Goal: Task Accomplishment & Management: Complete application form

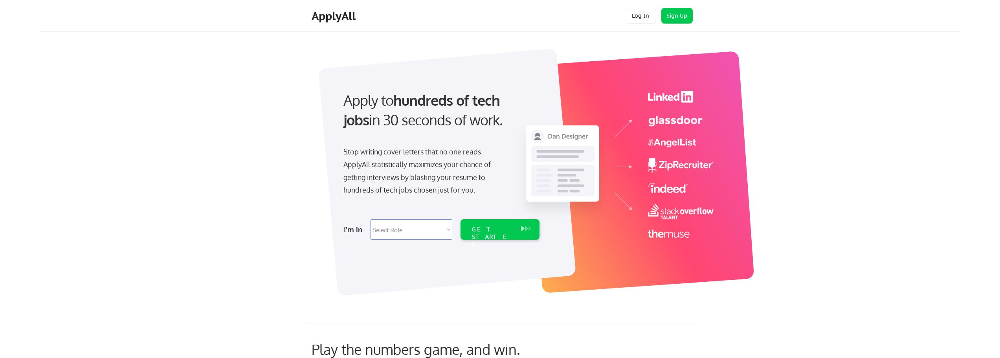
click at [398, 234] on select "Select Role Software Engineering Product Management Customer Success Sales UI/U…" at bounding box center [412, 229] width 82 height 20
select select ""it_security""
click at [371, 219] on select "Select Role Software Engineering Product Management Customer Success Sales UI/U…" at bounding box center [412, 229] width 82 height 20
select select ""it_security""
click at [426, 232] on select "Select Role Software Engineering Product Management Customer Success Sales UI/U…" at bounding box center [412, 229] width 82 height 20
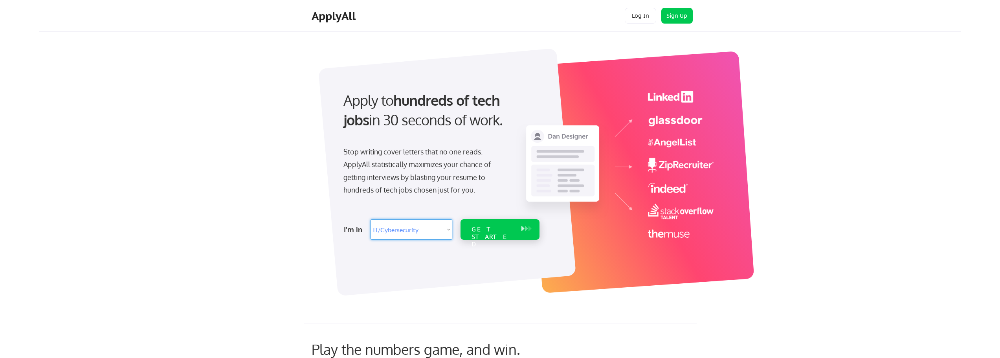
click at [491, 228] on div "GET STARTED" at bounding box center [493, 237] width 42 height 23
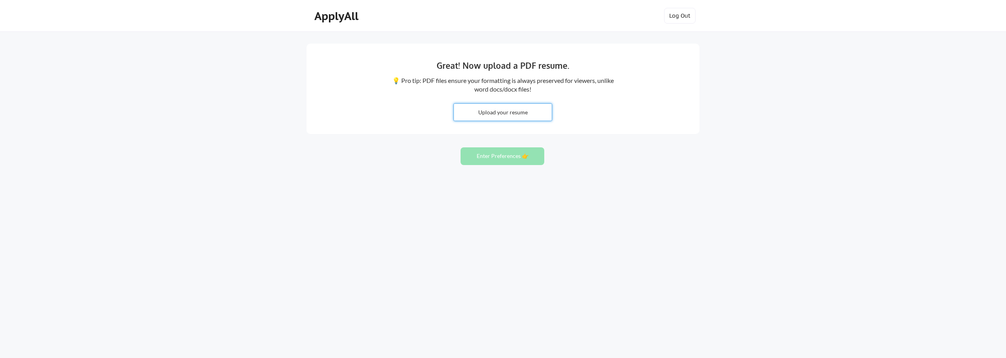
click at [495, 112] on input "file" at bounding box center [503, 112] width 98 height 17
type input "C:\fakepath\Jacob Bush - 2025 Resume (full).pdf"
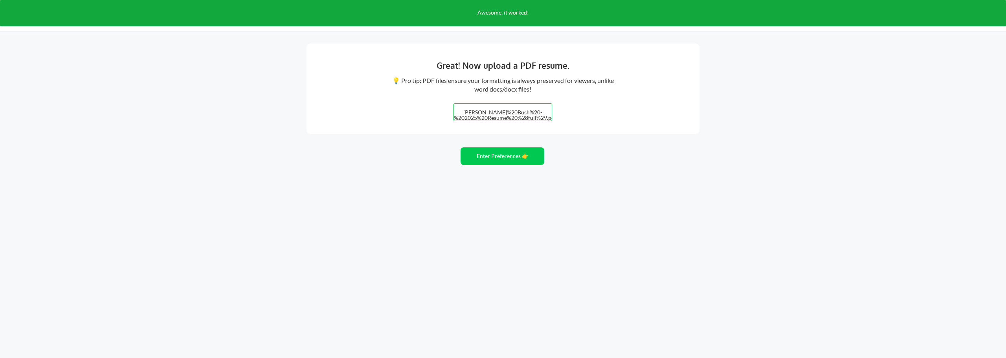
click at [732, 213] on div "Great! Now upload a PDF resume. 💡 Pro tip: PDF files ensure your formatting is …" at bounding box center [503, 179] width 1006 height 358
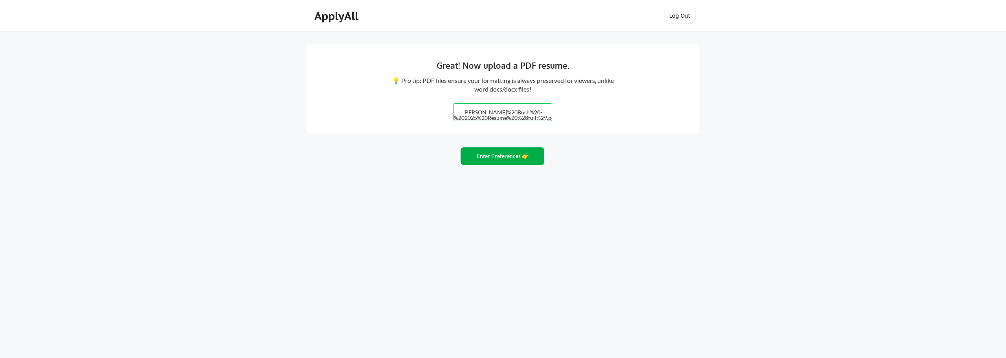
click at [493, 159] on button "Enter Preferences 👉" at bounding box center [503, 156] width 84 height 18
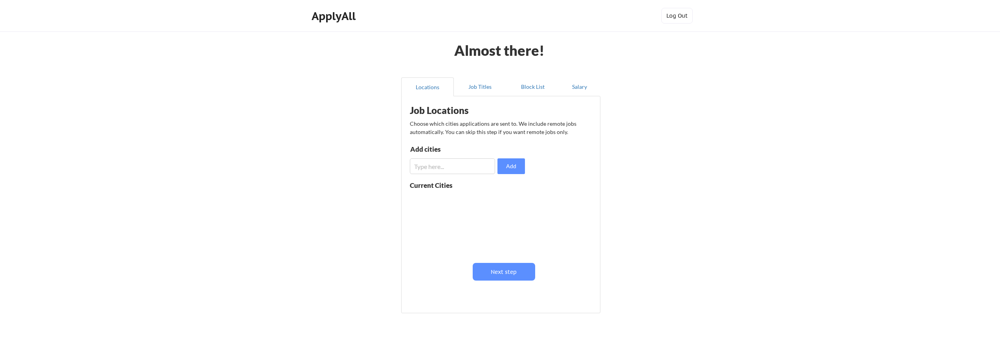
click at [471, 165] on input "input" at bounding box center [452, 166] width 85 height 16
type input "[GEOGRAPHIC_DATA], [GEOGRAPHIC_DATA]"
click at [516, 167] on button "Add" at bounding box center [512, 166] width 28 height 16
click at [512, 272] on button "Next step" at bounding box center [504, 272] width 62 height 18
click at [462, 171] on input "input" at bounding box center [454, 169] width 86 height 16
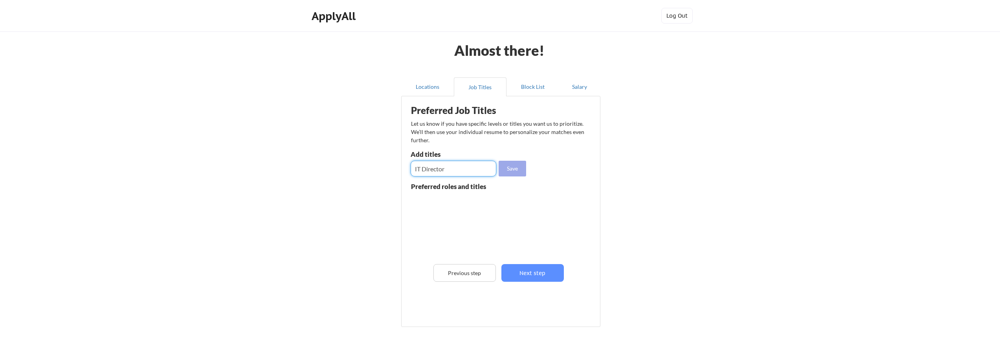
type input "IT Director"
click at [504, 168] on button "Save" at bounding box center [513, 169] width 28 height 16
click at [470, 168] on input "input" at bounding box center [454, 169] width 86 height 16
type input "VP of IT"
click at [515, 168] on button "Save" at bounding box center [513, 169] width 28 height 16
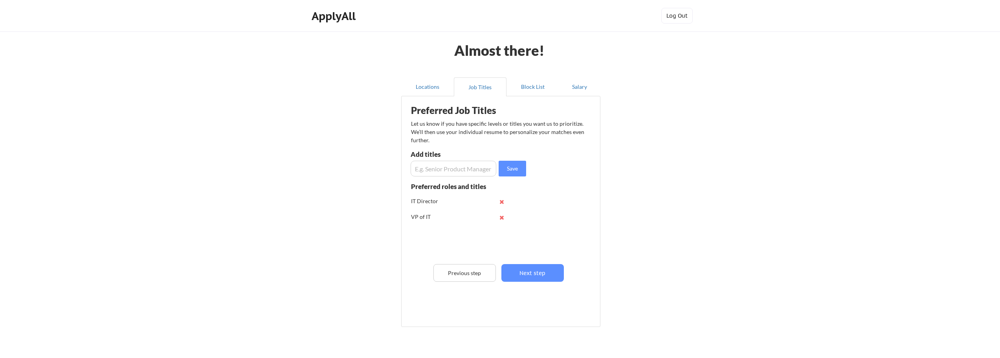
click at [485, 166] on input "input" at bounding box center [454, 169] width 86 height 16
type input "Chief Technology Officer"
click at [509, 168] on button "Save" at bounding box center [513, 169] width 28 height 16
click at [472, 166] on input "input" at bounding box center [454, 169] width 86 height 16
type input "Chief Information Officer"
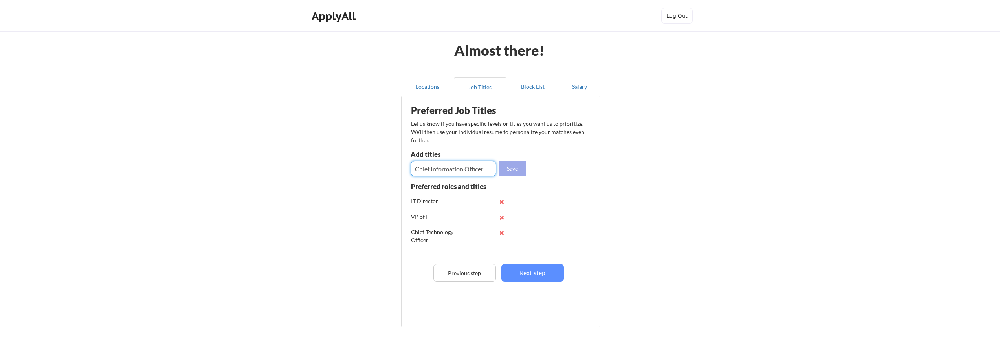
click at [511, 166] on button "Save" at bounding box center [513, 169] width 28 height 16
click at [479, 168] on input "input" at bounding box center [454, 169] width 86 height 16
type input "Head of IT"
click at [505, 167] on button "Save" at bounding box center [513, 169] width 28 height 16
click at [467, 169] on input "input" at bounding box center [454, 169] width 86 height 16
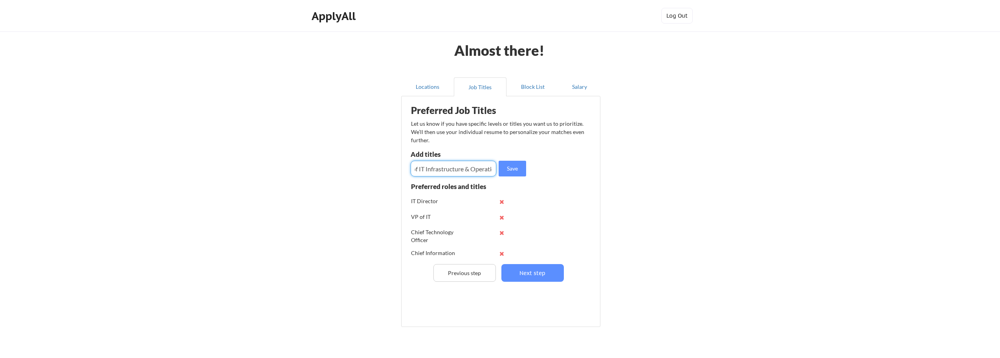
scroll to position [0, 38]
type input "Director of IT Infrastructure & Operations"
click at [507, 174] on button "Save" at bounding box center [513, 169] width 28 height 16
click at [546, 272] on button "Next step" at bounding box center [533, 273] width 62 height 18
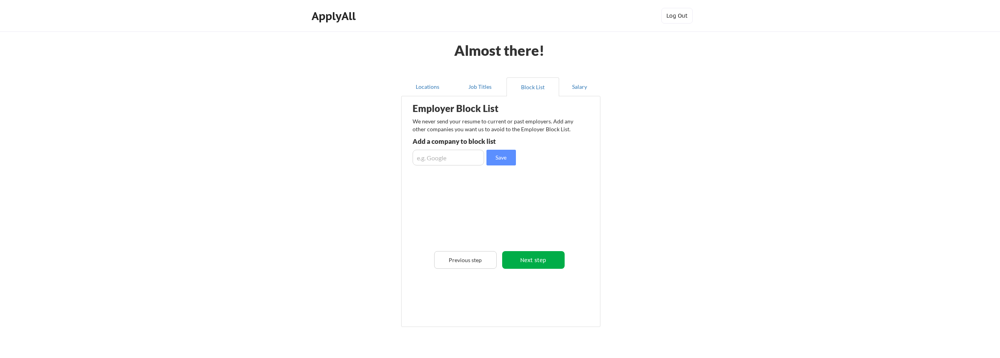
click at [532, 256] on button "Next step" at bounding box center [533, 260] width 62 height 18
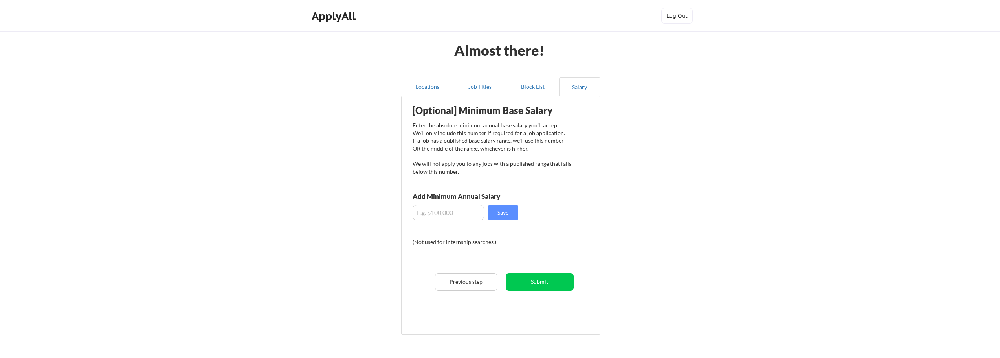
click at [461, 212] on input "input" at bounding box center [449, 213] width 72 height 16
type input "$150,000"
click at [507, 211] on button "Save" at bounding box center [503, 213] width 29 height 16
click at [545, 281] on button "Submit" at bounding box center [540, 282] width 68 height 18
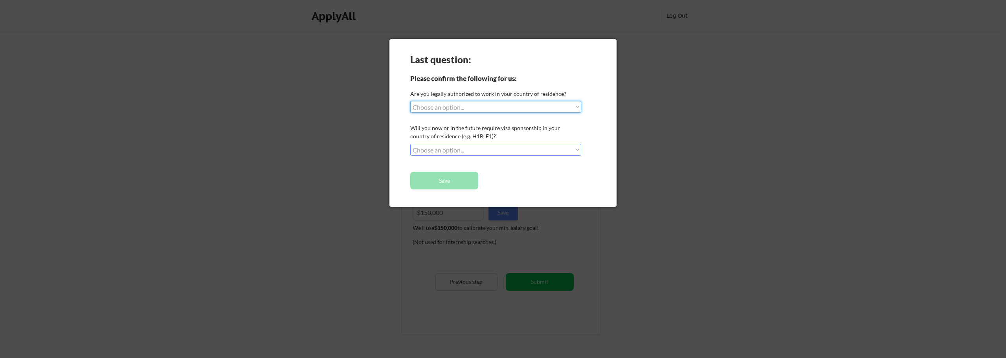
click at [472, 103] on select "Choose an option... Yes, I am a US Citizen Yes, I am a Canadian Citizen Yes, I …" at bounding box center [495, 107] width 171 height 12
select select ""yes__i_am_a_us_citizen""
click at [410, 101] on select "Choose an option... Yes, I am a US Citizen Yes, I am a Canadian Citizen Yes, I …" at bounding box center [495, 107] width 171 height 12
click at [460, 146] on select "Choose an option... No, I will not need sponsorship Yes, I will need sponsorship" at bounding box center [495, 150] width 171 height 12
select select ""no__i_will_not_need_sponsorship""
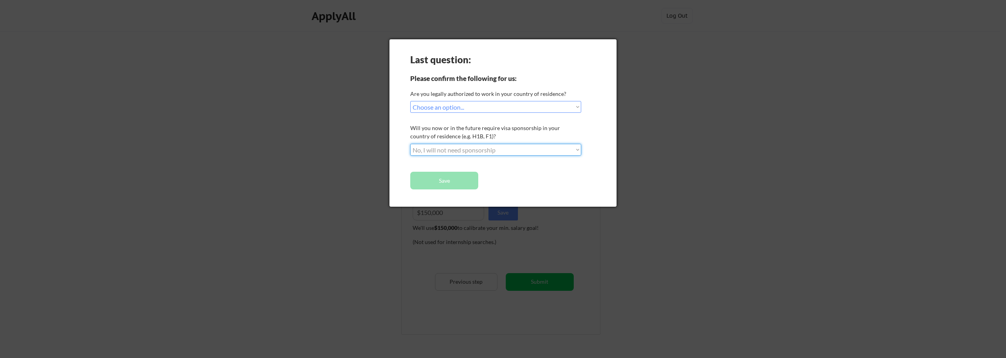
click at [410, 144] on select "Choose an option... No, I will not need sponsorship Yes, I will need sponsorship" at bounding box center [495, 150] width 171 height 12
click at [457, 180] on button "Save" at bounding box center [444, 181] width 68 height 18
